Goal: Task Accomplishment & Management: Manage account settings

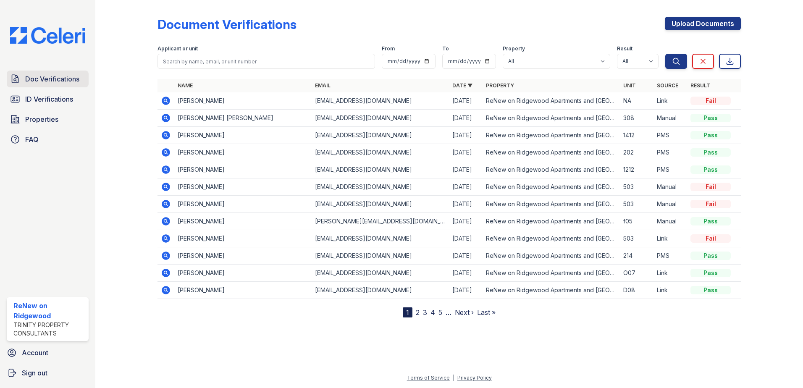
click at [51, 79] on span "Doc Verifications" at bounding box center [52, 79] width 54 height 10
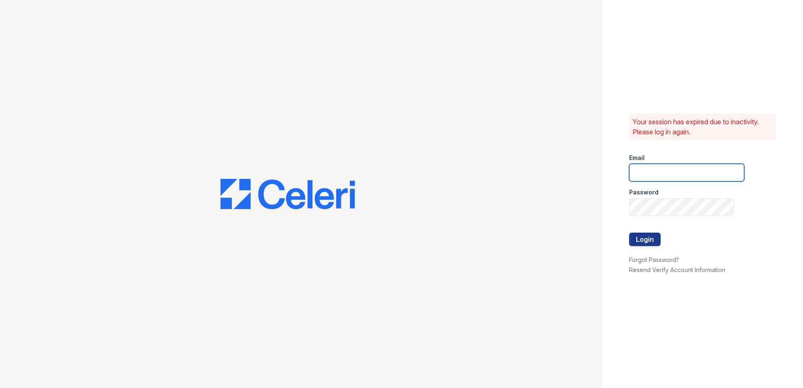
type input "[EMAIL_ADDRESS][DOMAIN_NAME]"
click at [644, 244] on button "Login" at bounding box center [644, 239] width 31 height 13
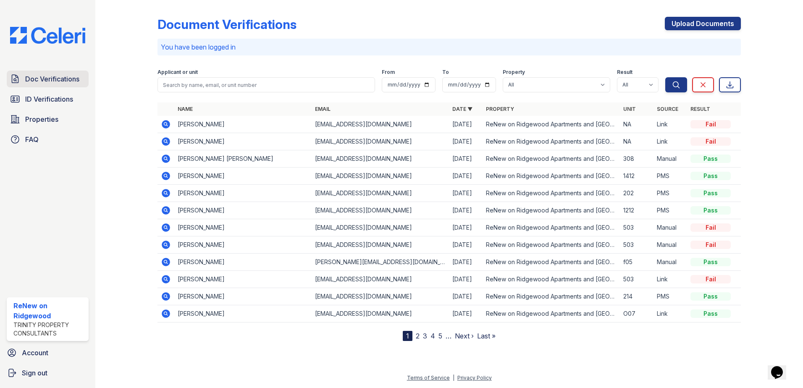
click at [48, 78] on span "Doc Verifications" at bounding box center [52, 79] width 54 height 10
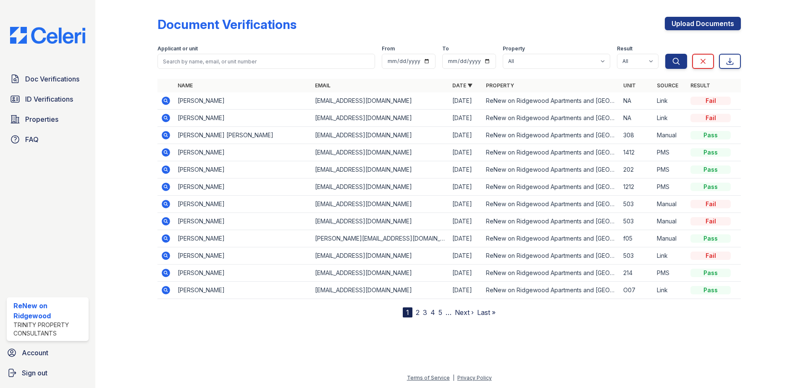
click at [418, 312] on link "2" at bounding box center [418, 312] width 4 height 8
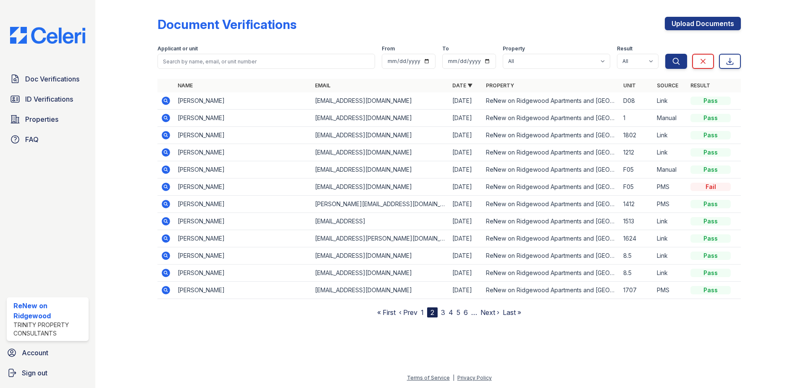
click at [443, 315] on link "3" at bounding box center [443, 312] width 4 height 8
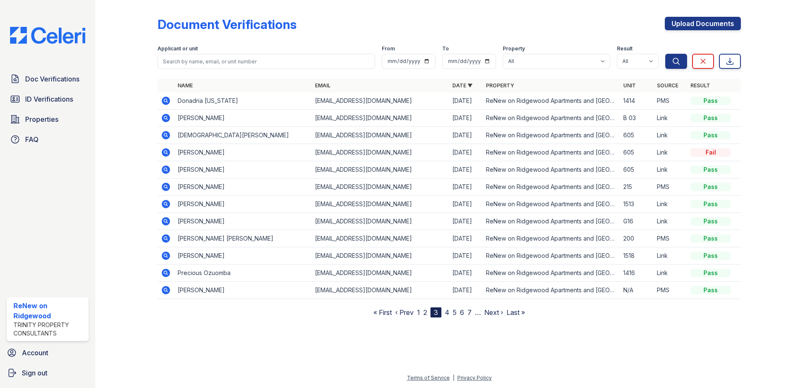
click at [448, 313] on link "4" at bounding box center [447, 312] width 5 height 8
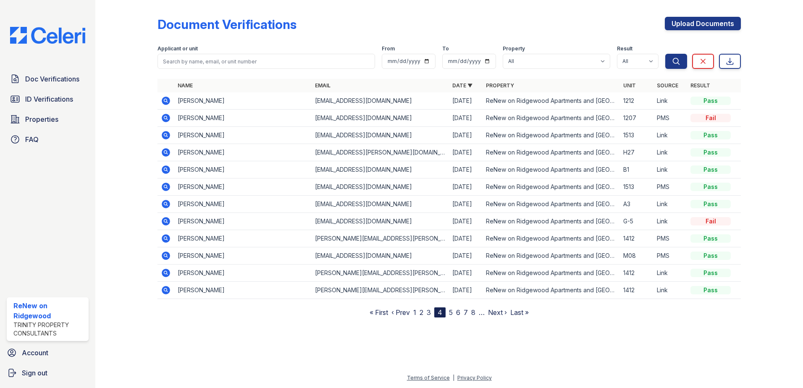
click at [451, 312] on link "5" at bounding box center [451, 312] width 4 height 8
click at [457, 312] on nav "« First ‹ Prev 1 2 3 4 5 6 7 8 9 … Next › Last »" at bounding box center [449, 312] width 167 height 10
click at [456, 312] on link "6" at bounding box center [454, 312] width 4 height 8
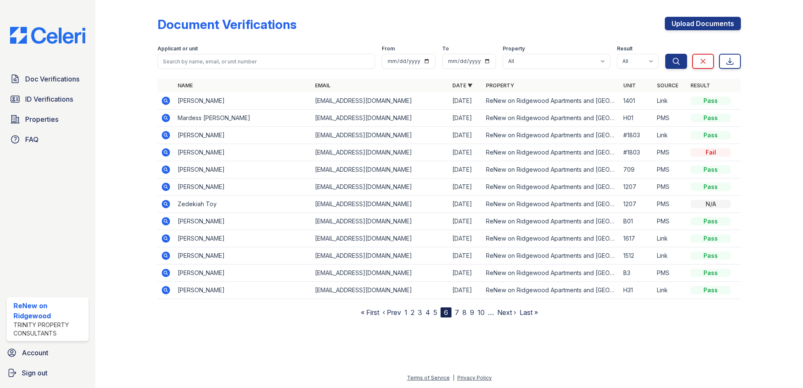
click at [457, 312] on link "7" at bounding box center [457, 312] width 4 height 8
click at [457, 312] on link "8" at bounding box center [458, 312] width 4 height 8
click at [458, 312] on link "9" at bounding box center [456, 312] width 4 height 8
click at [412, 313] on link "5" at bounding box center [411, 312] width 4 height 8
click at [412, 313] on link "1" at bounding box center [410, 312] width 3 height 8
